Goal: Find specific page/section

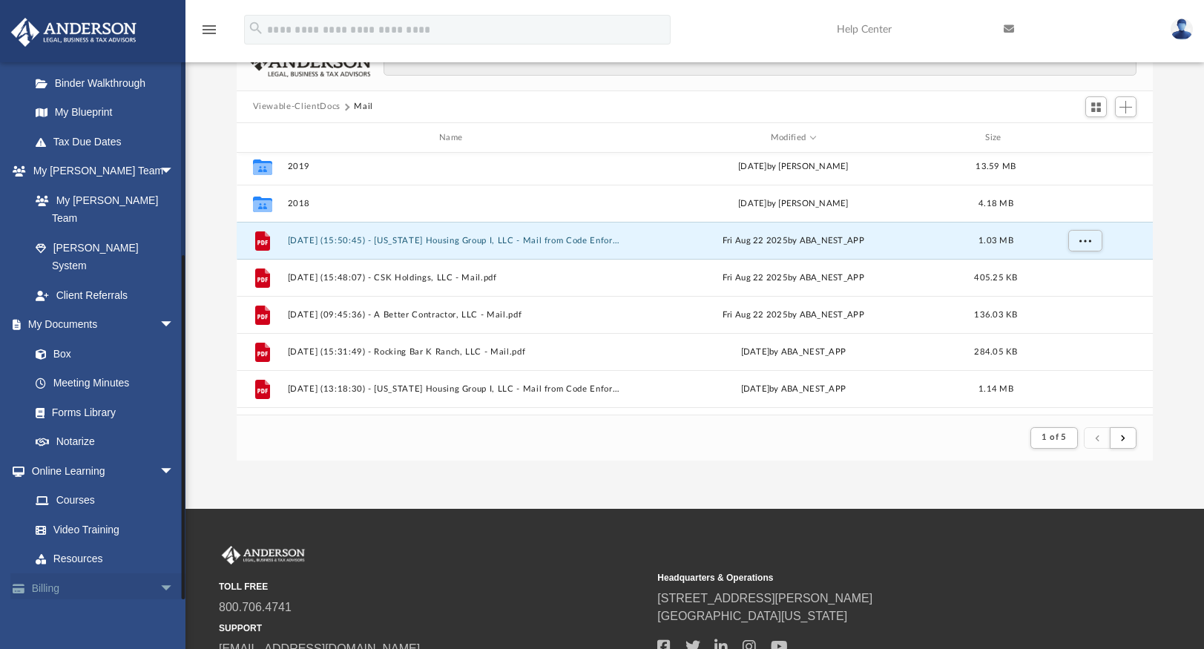
scroll to position [246, 0]
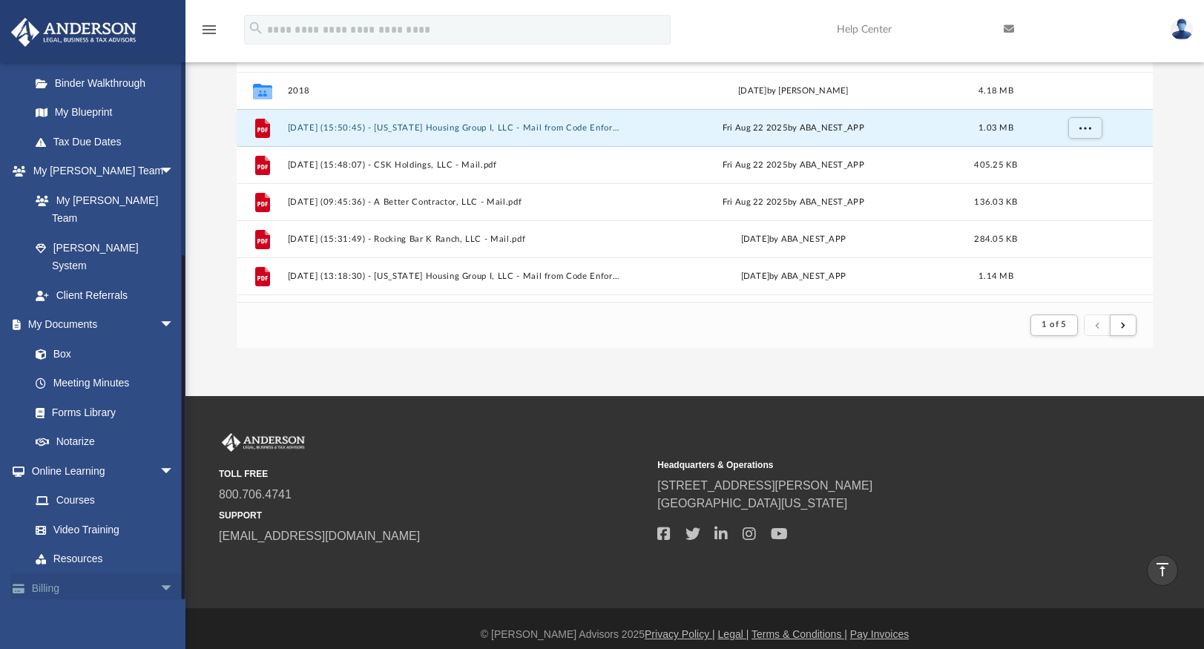
click at [58, 573] on link "Billing arrow_drop_down" at bounding box center [103, 588] width 186 height 30
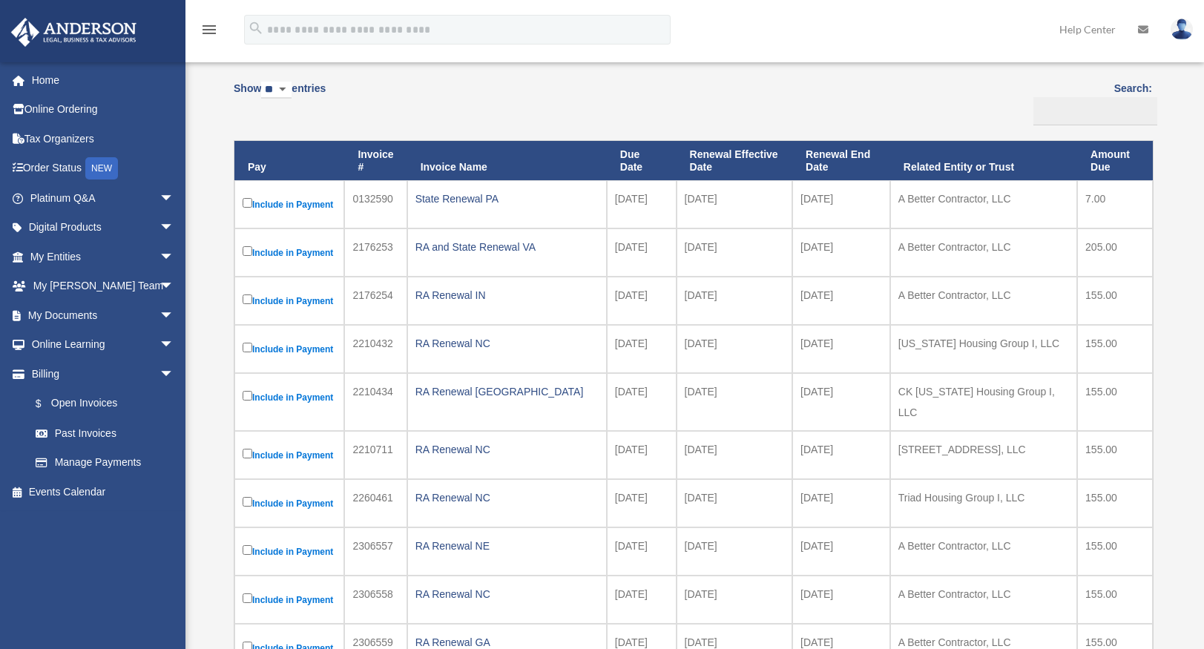
scroll to position [154, 0]
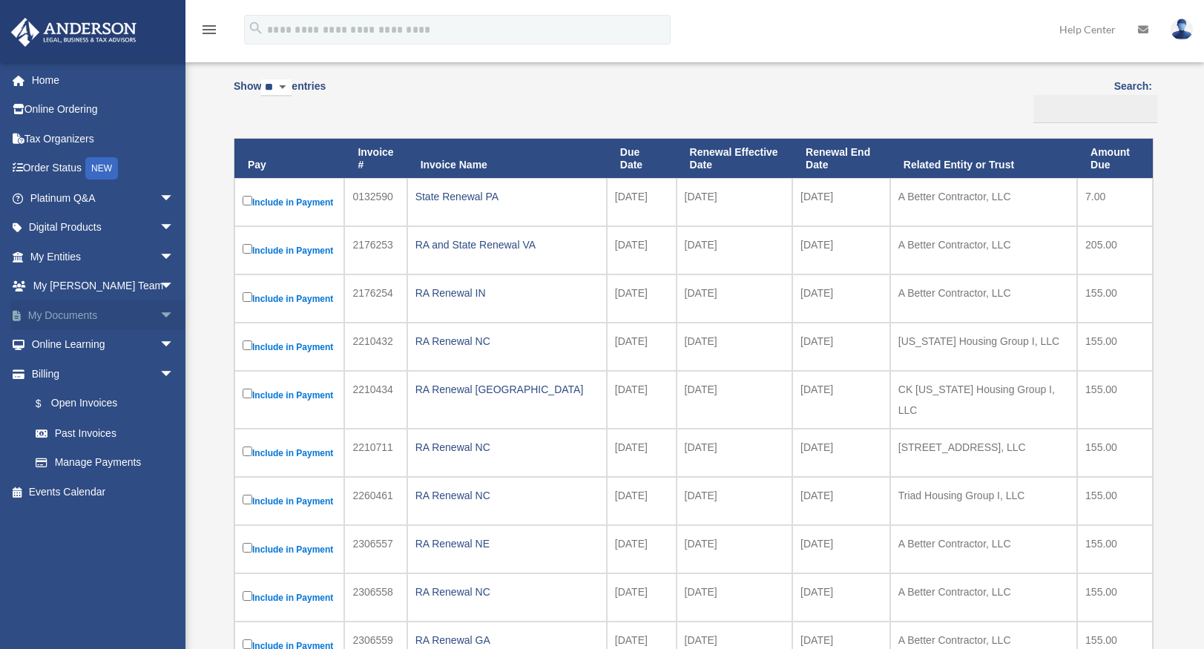
click at [79, 312] on link "My Documents arrow_drop_down" at bounding box center [103, 315] width 186 height 30
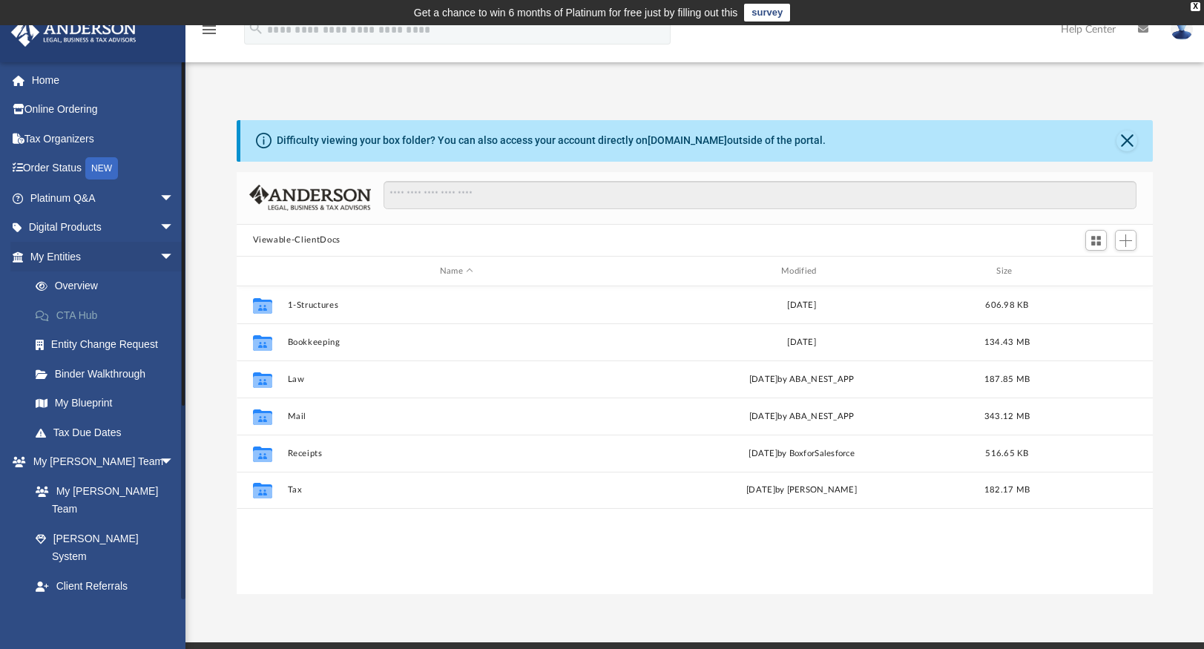
scroll to position [326, 905]
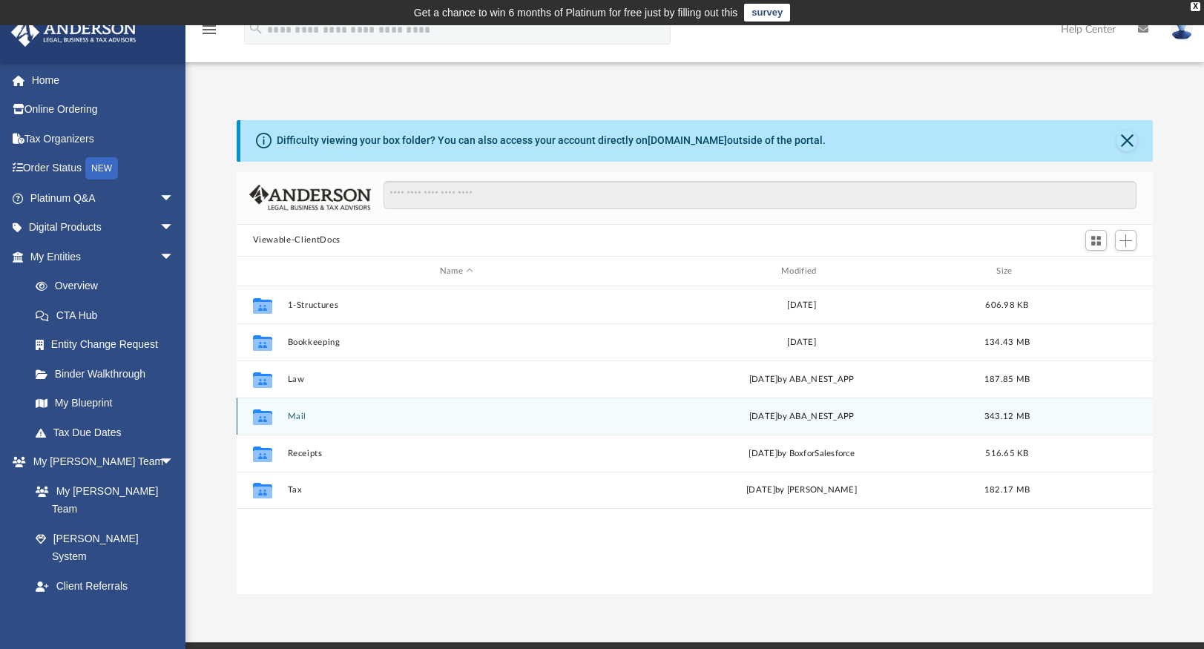
click at [293, 414] on button "Mail" at bounding box center [456, 417] width 338 height 10
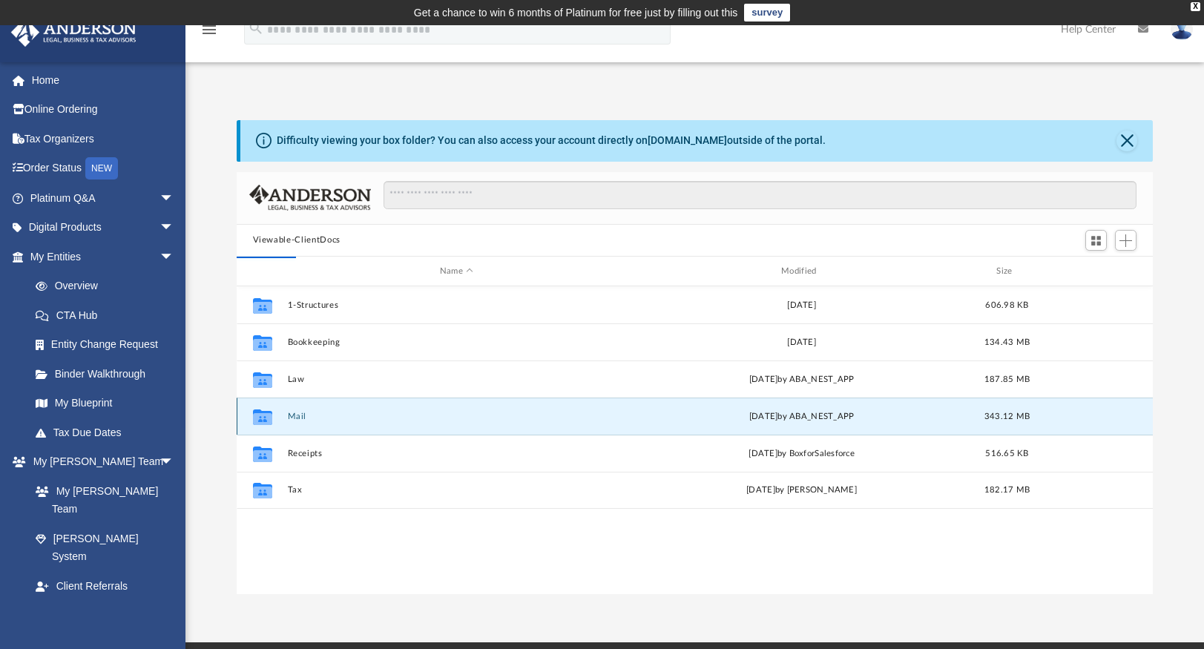
click at [312, 414] on button "Mail" at bounding box center [456, 417] width 338 height 10
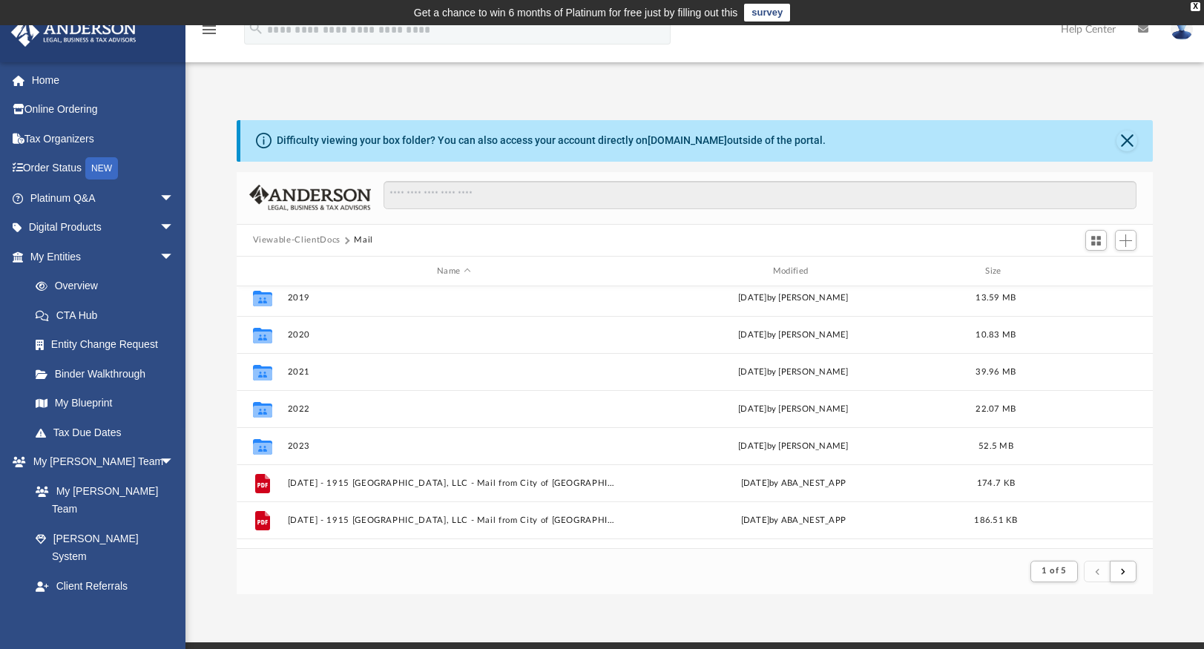
scroll to position [102, 0]
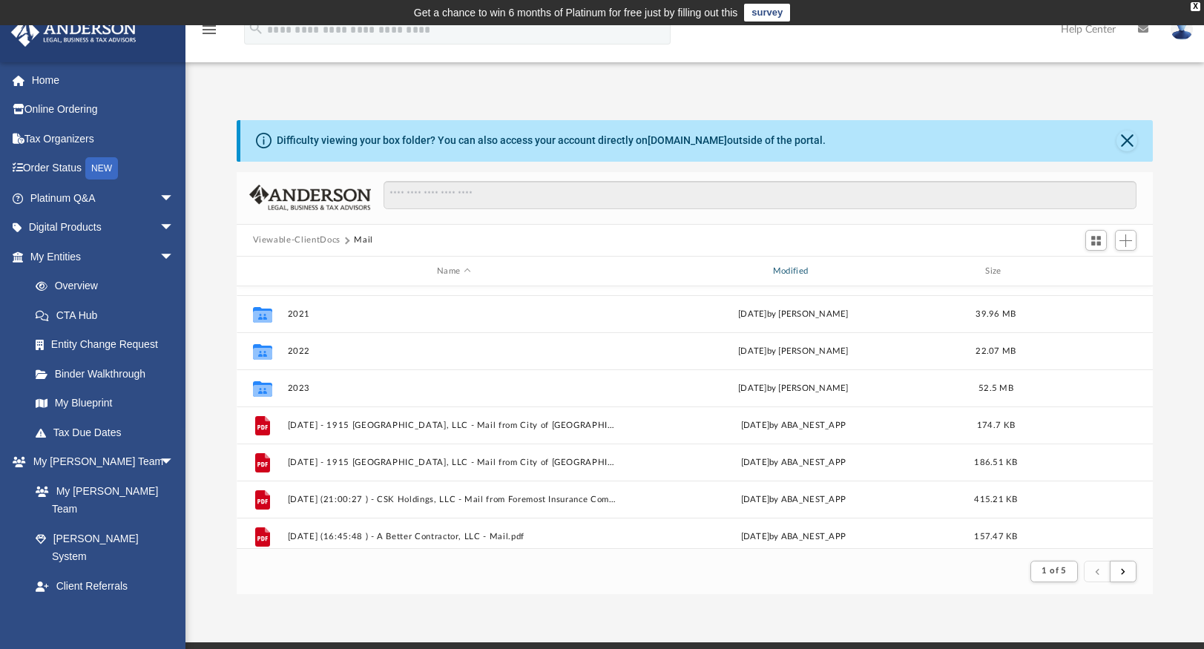
click at [790, 271] on div "Modified" at bounding box center [792, 271] width 333 height 13
click at [779, 271] on div "Modified" at bounding box center [792, 271] width 333 height 13
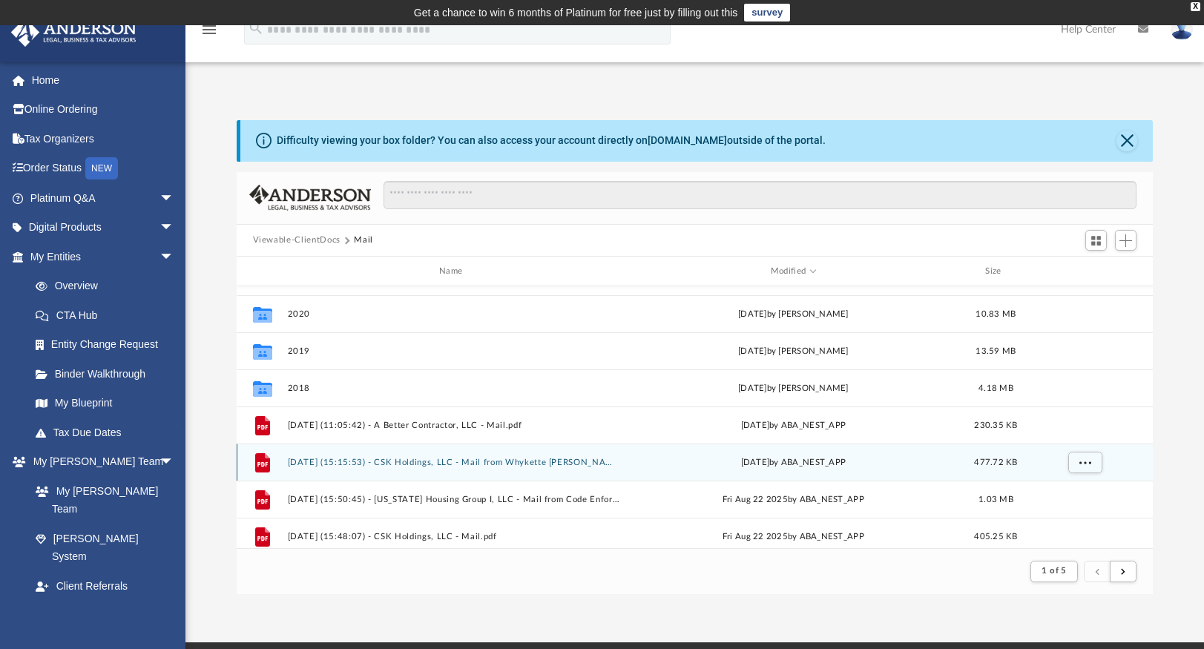
click at [555, 461] on button "2025.08.26 (15:15:53) - CSK Holdings, LLC - Mail from Whykette Morrison.pdf" at bounding box center [453, 463] width 333 height 10
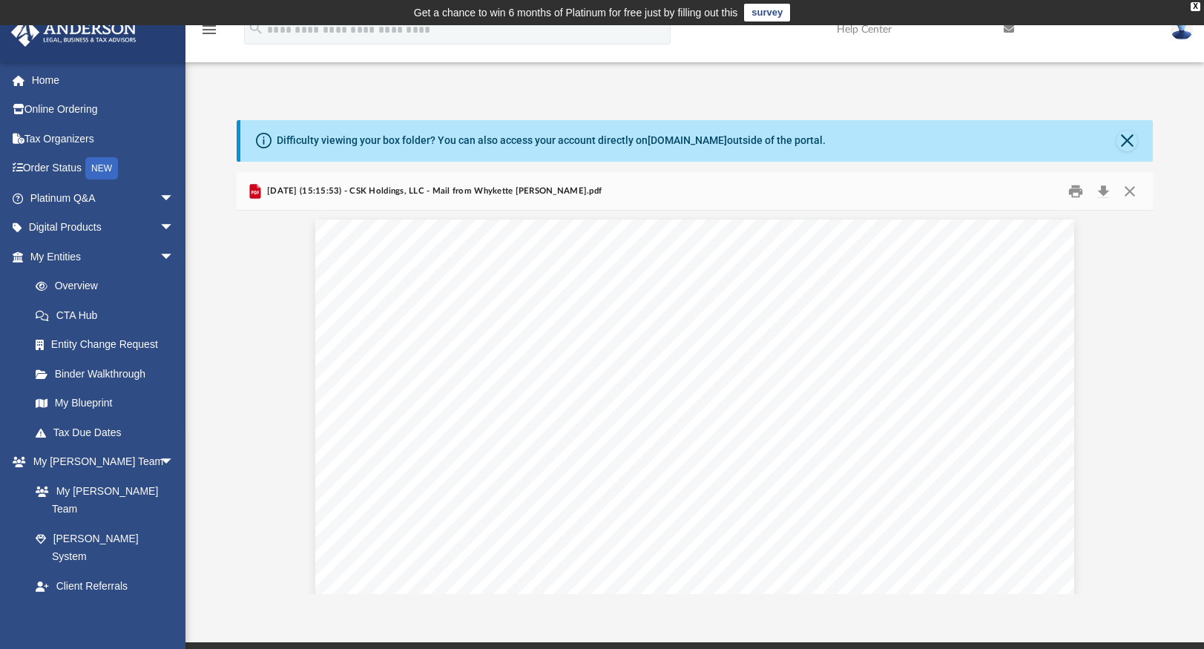
scroll to position [0, 0]
